Goal: Transaction & Acquisition: Book appointment/travel/reservation

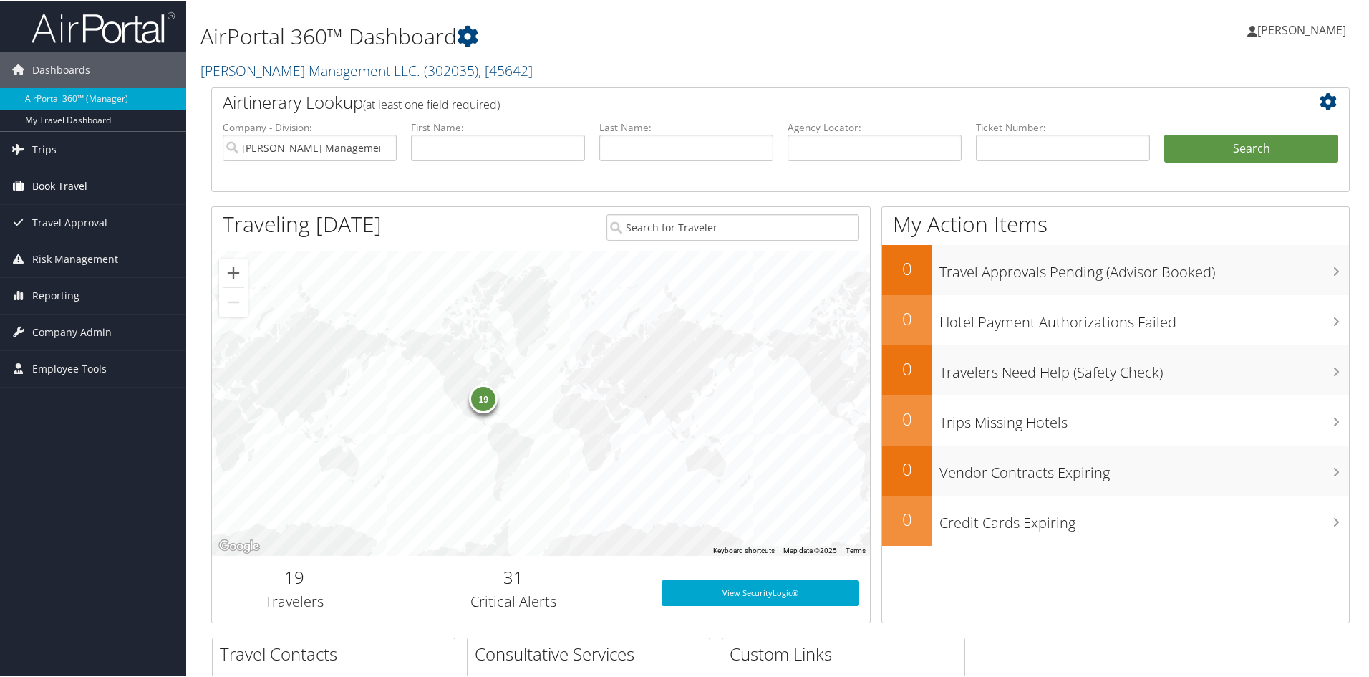
click at [59, 185] on span "Book Travel" at bounding box center [59, 185] width 55 height 36
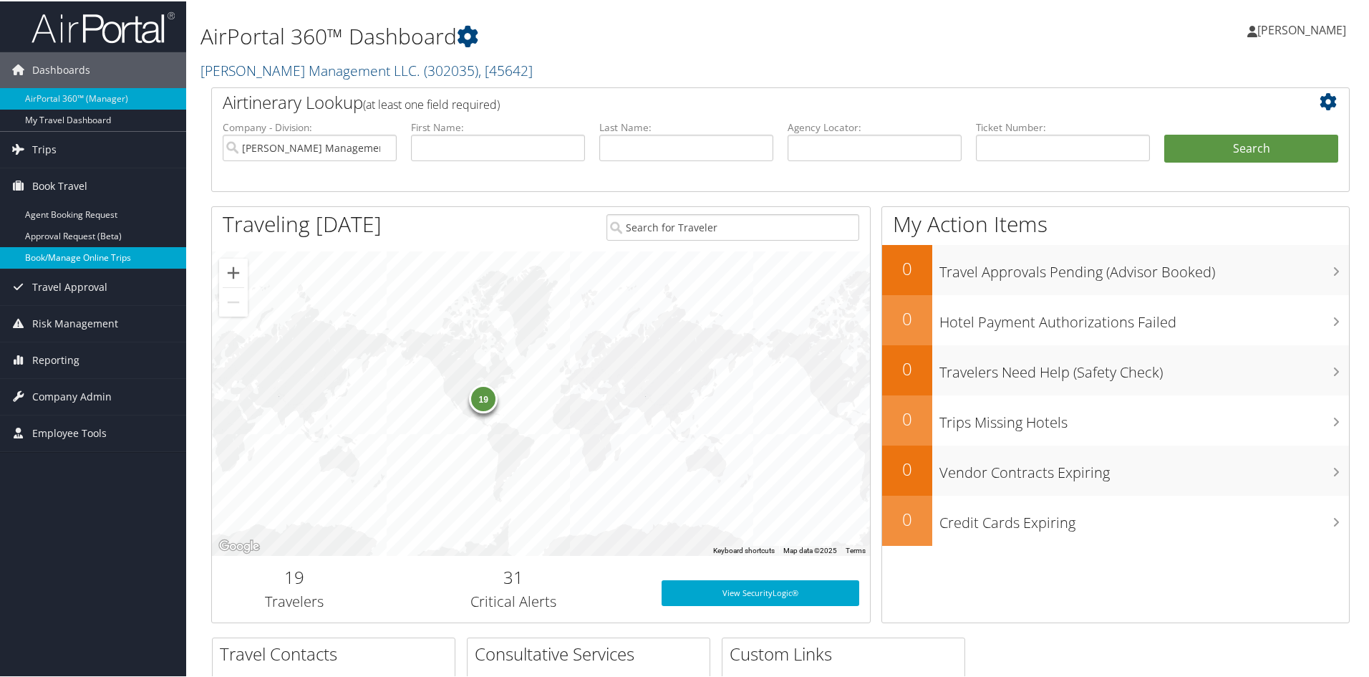
click at [64, 253] on link "Book/Manage Online Trips" at bounding box center [93, 256] width 186 height 21
